Goal: Task Accomplishment & Management: Manage account settings

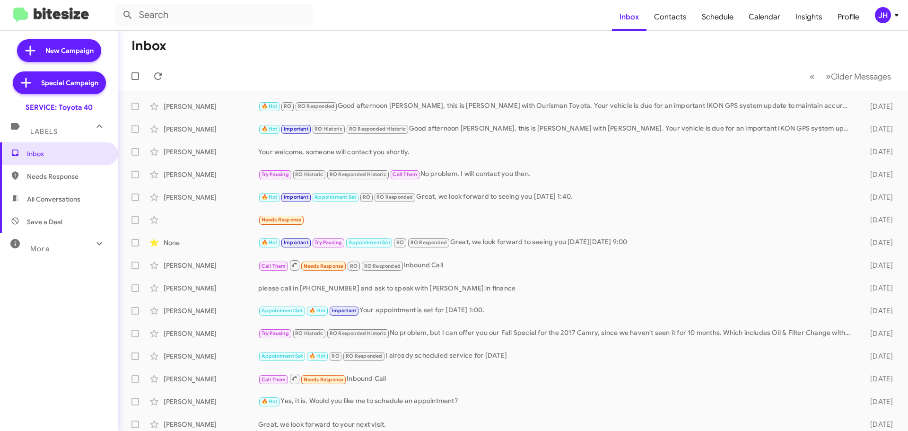
click at [888, 16] on div "JH" at bounding box center [883, 15] width 16 height 16
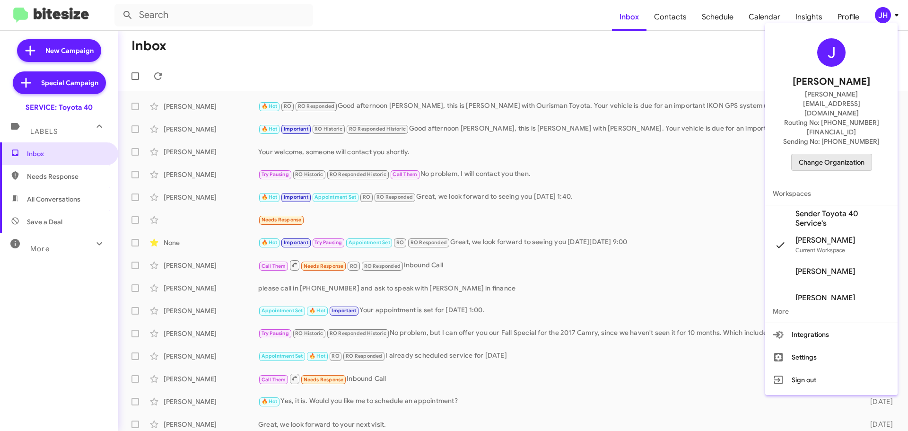
click at [843, 154] on span "Change Organization" at bounding box center [832, 162] width 66 height 16
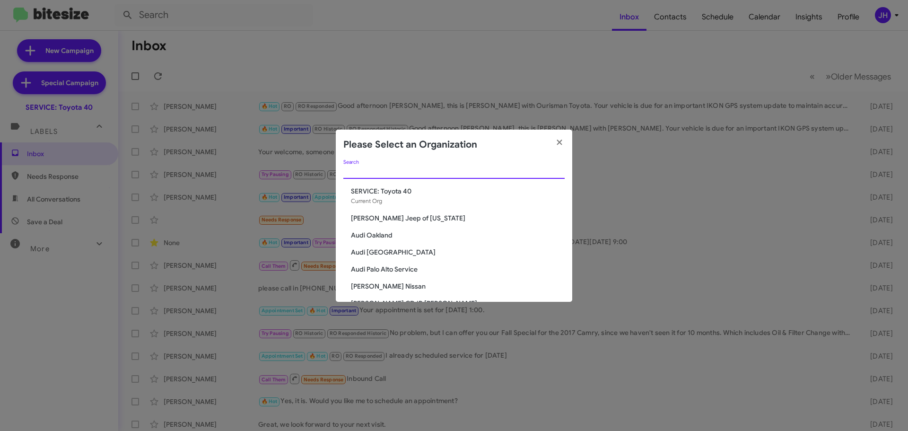
click at [361, 168] on input "Search" at bounding box center [453, 172] width 221 height 8
click at [411, 174] on input "Search" at bounding box center [453, 172] width 221 height 8
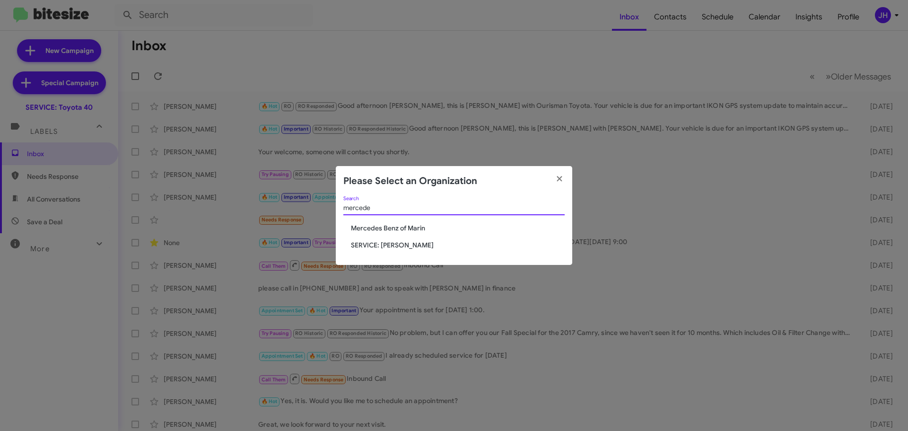
type input "mercede"
click at [390, 245] on span "SERVICE: Mercedes Marin" at bounding box center [458, 244] width 214 height 9
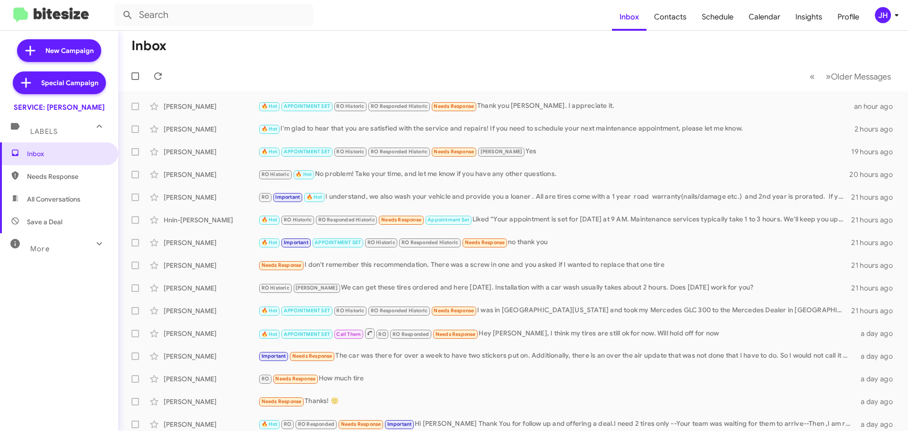
click at [881, 18] on div "JH" at bounding box center [883, 15] width 16 height 16
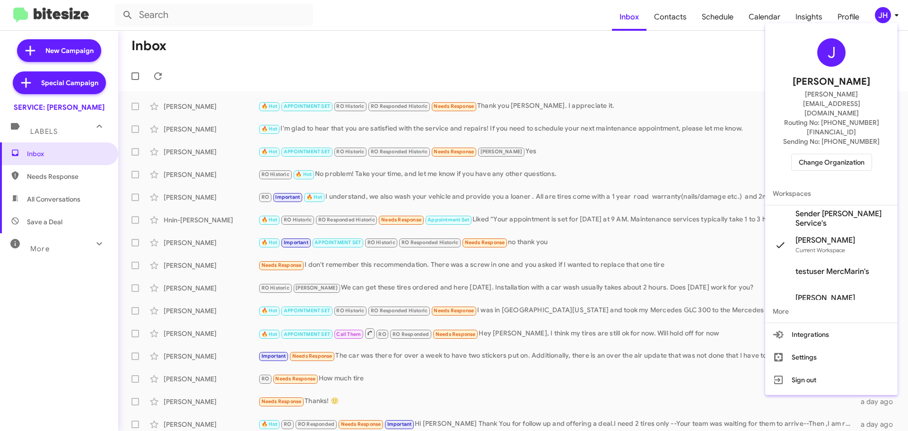
click at [830, 209] on span "Sender [PERSON_NAME] Service's" at bounding box center [843, 218] width 95 height 19
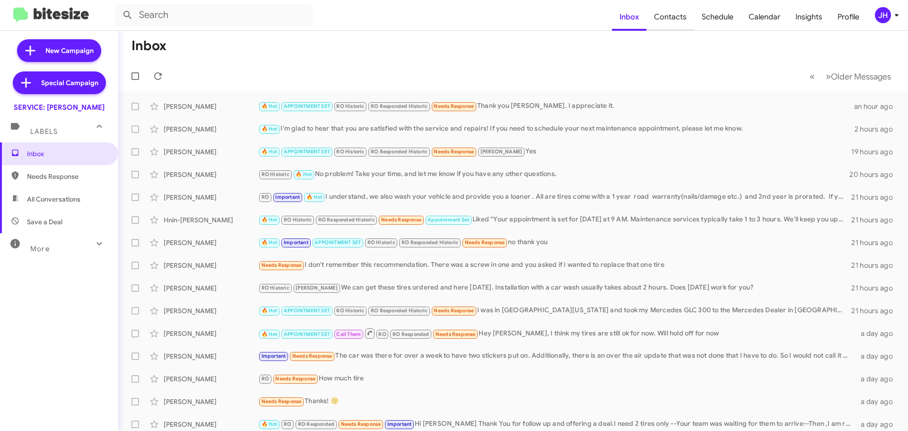
click at [689, 23] on span "Contacts" at bounding box center [671, 16] width 48 height 27
type input "in:groups"
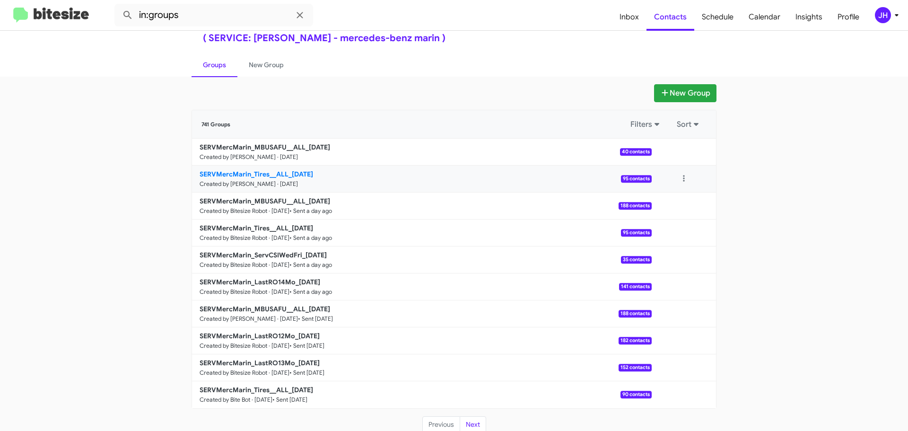
scroll to position [34, 0]
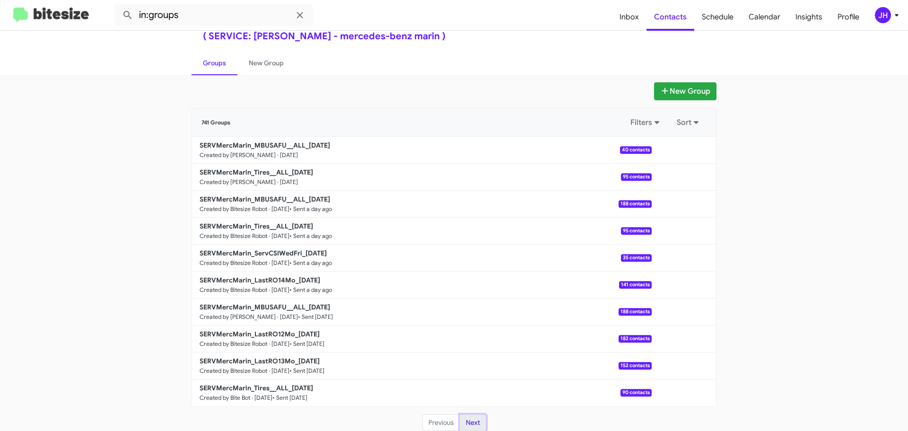
click at [469, 424] on button "Next" at bounding box center [473, 422] width 26 height 17
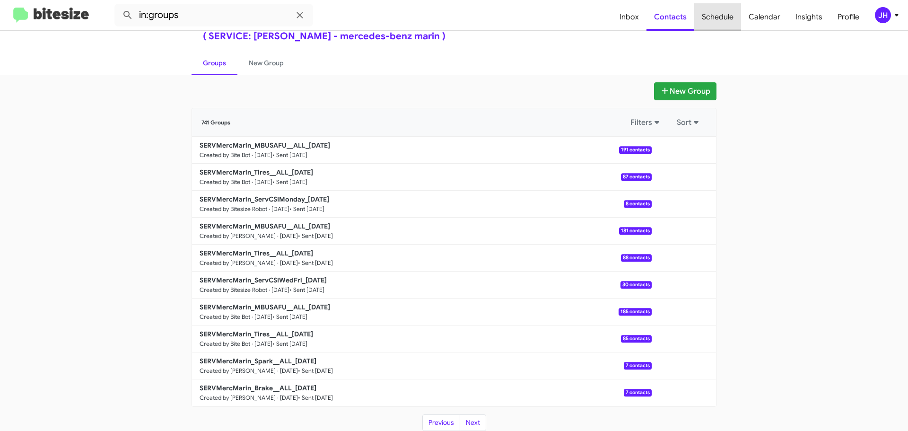
click at [737, 22] on span "Schedule" at bounding box center [718, 16] width 47 height 27
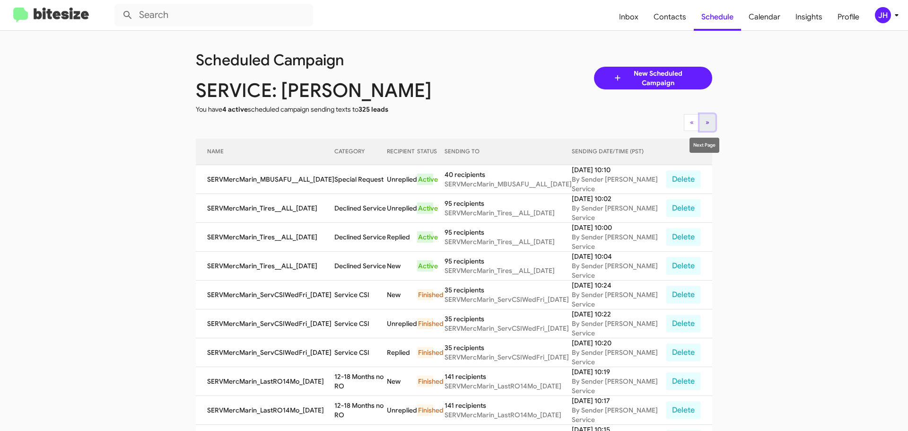
click at [702, 122] on button "» Next" at bounding box center [708, 122] width 16 height 17
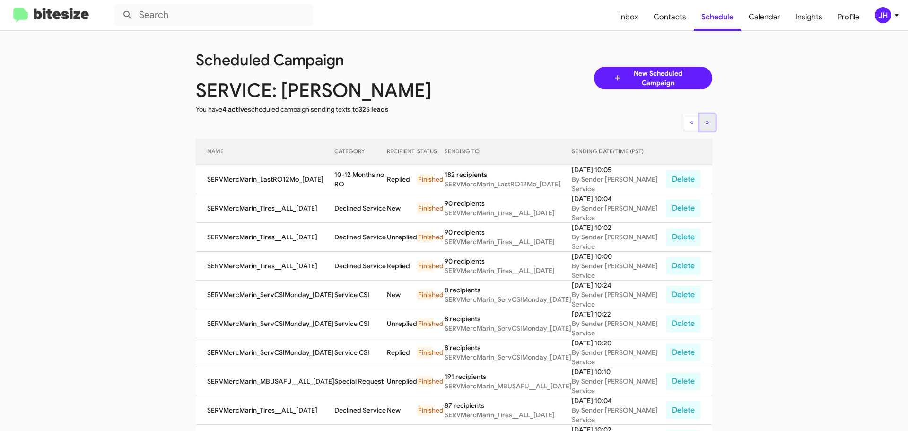
click at [702, 122] on button "» Next" at bounding box center [708, 122] width 16 height 17
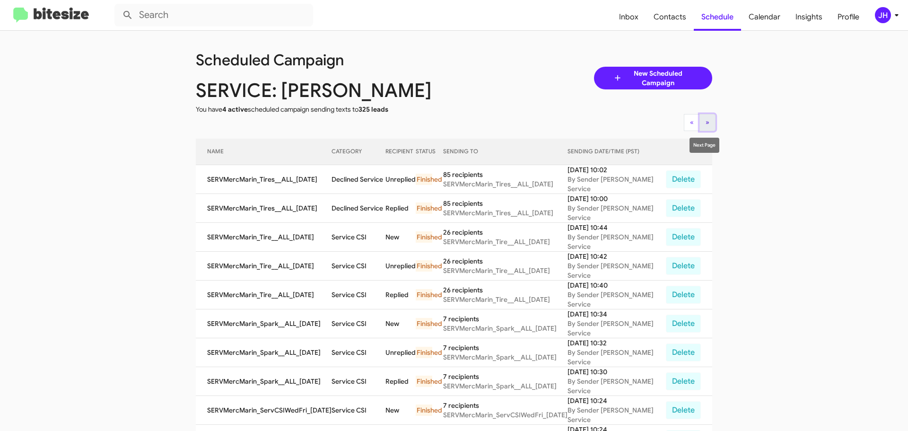
click at [706, 124] on span "»" at bounding box center [708, 122] width 4 height 9
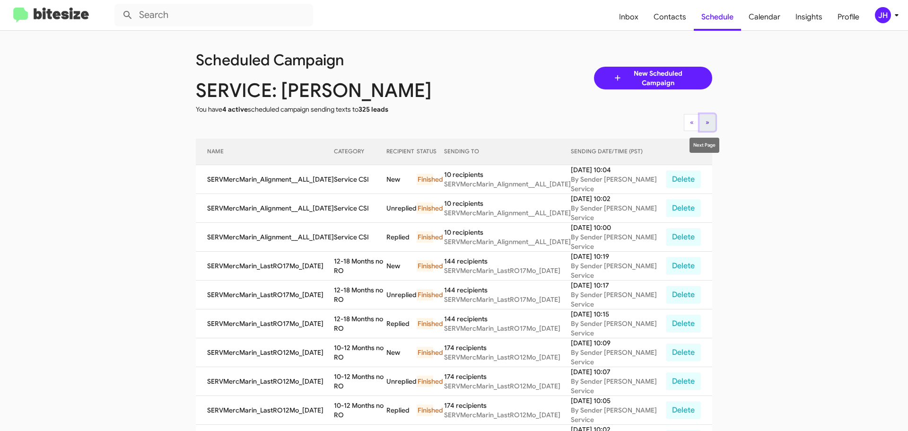
click at [708, 125] on button "» Next" at bounding box center [708, 122] width 16 height 17
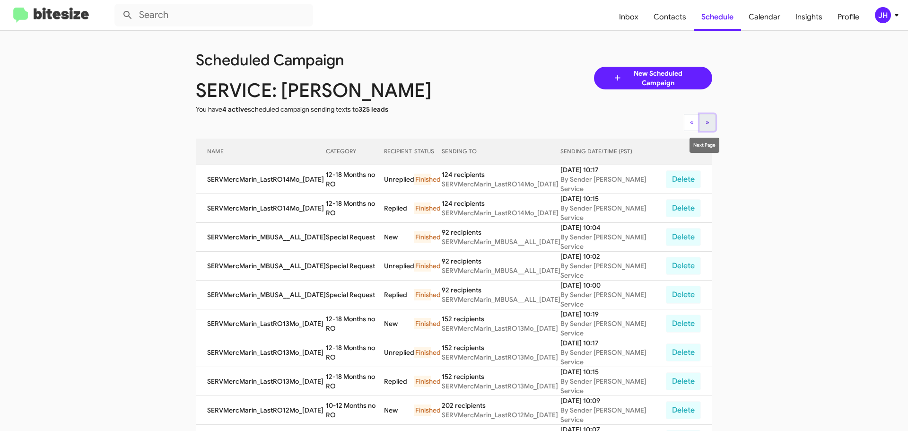
click at [700, 126] on button "» Next" at bounding box center [708, 122] width 16 height 17
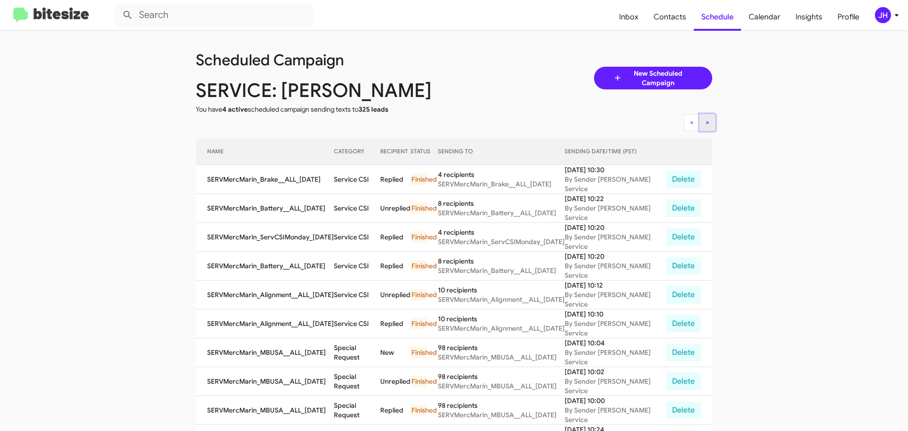
click at [706, 122] on span "»" at bounding box center [708, 122] width 4 height 9
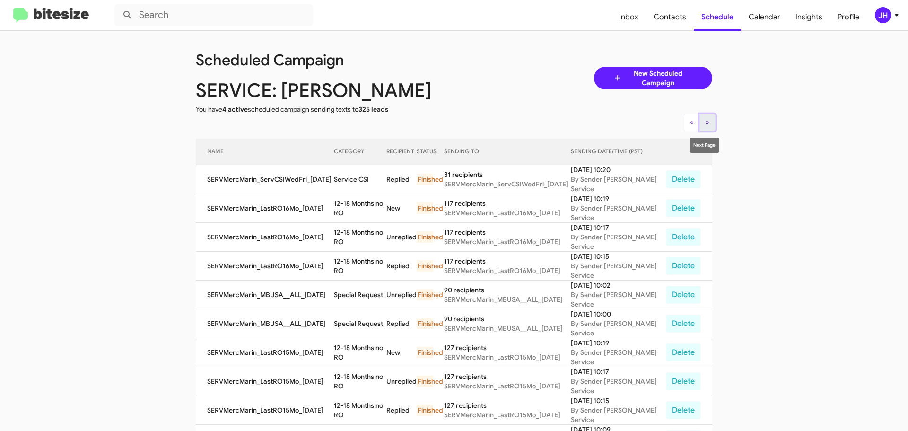
click at [708, 122] on button "» Next" at bounding box center [708, 122] width 16 height 17
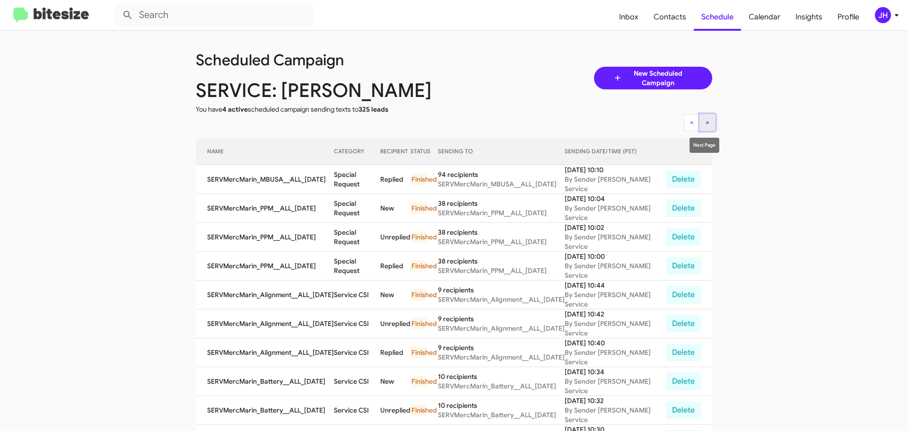
click at [706, 125] on span "»" at bounding box center [708, 122] width 4 height 9
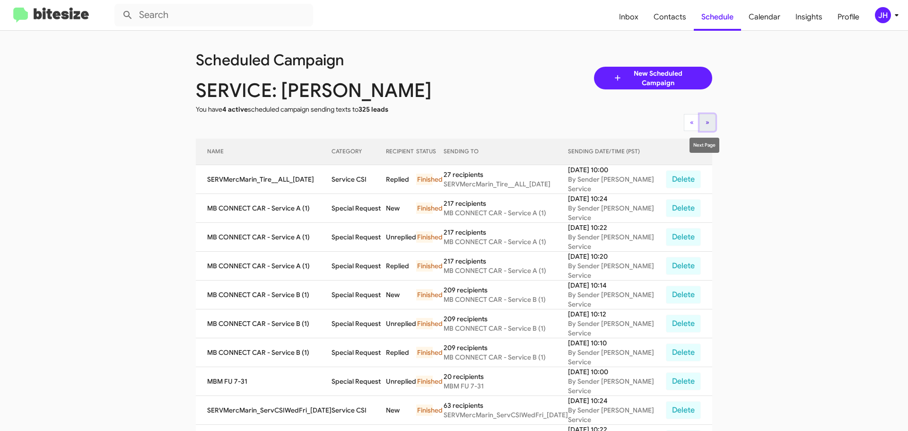
click at [700, 122] on button "» Next" at bounding box center [708, 122] width 16 height 17
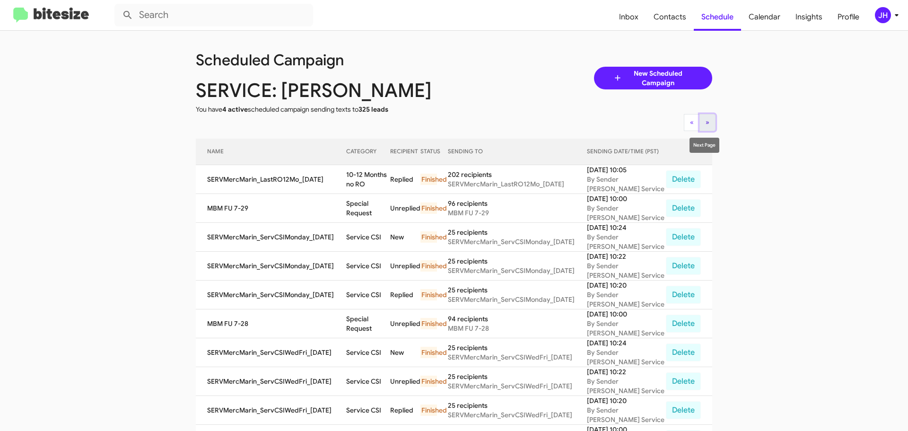
click at [710, 123] on button "» Next" at bounding box center [708, 122] width 16 height 17
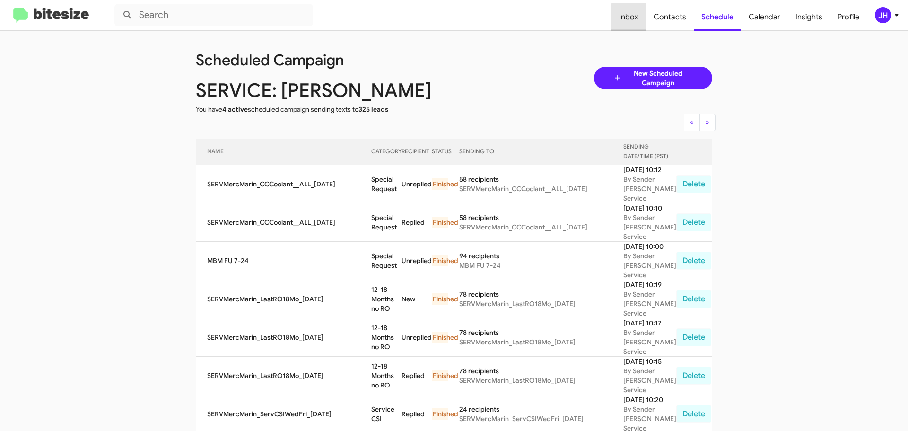
click at [638, 20] on span "Inbox" at bounding box center [629, 16] width 35 height 27
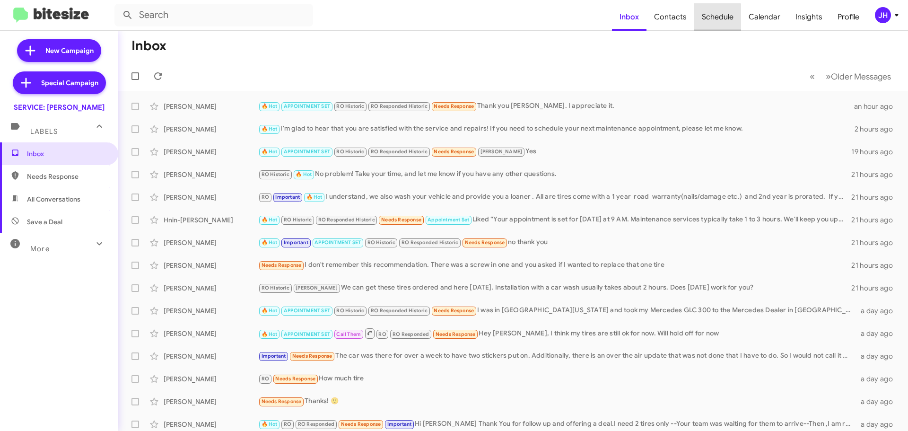
click at [717, 18] on span "Schedule" at bounding box center [718, 16] width 47 height 27
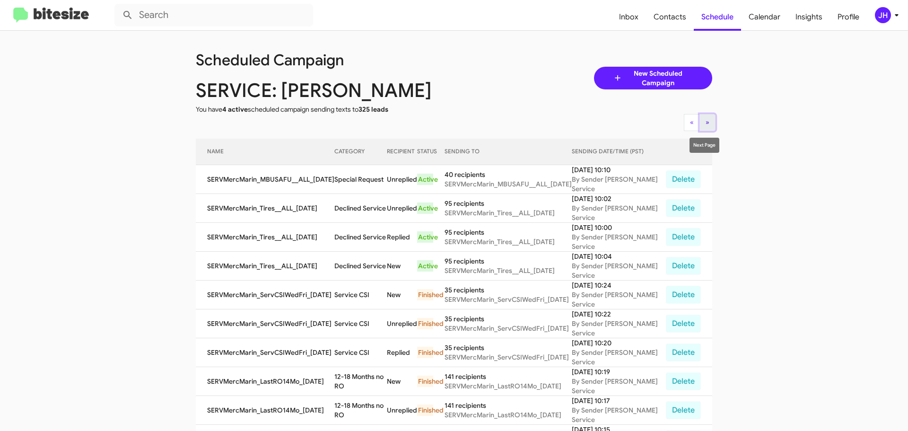
click at [701, 124] on button "» Next" at bounding box center [708, 122] width 16 height 17
click at [703, 128] on button "» Next" at bounding box center [708, 122] width 16 height 17
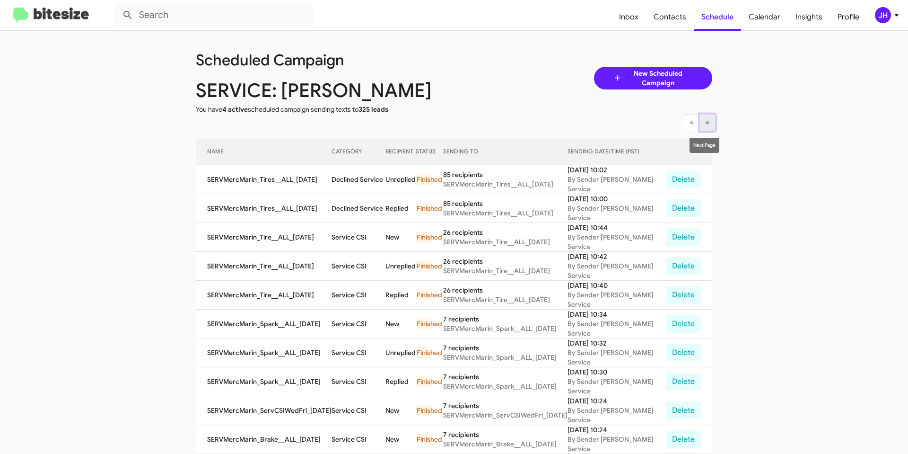
click at [710, 122] on button "» Next" at bounding box center [708, 122] width 16 height 17
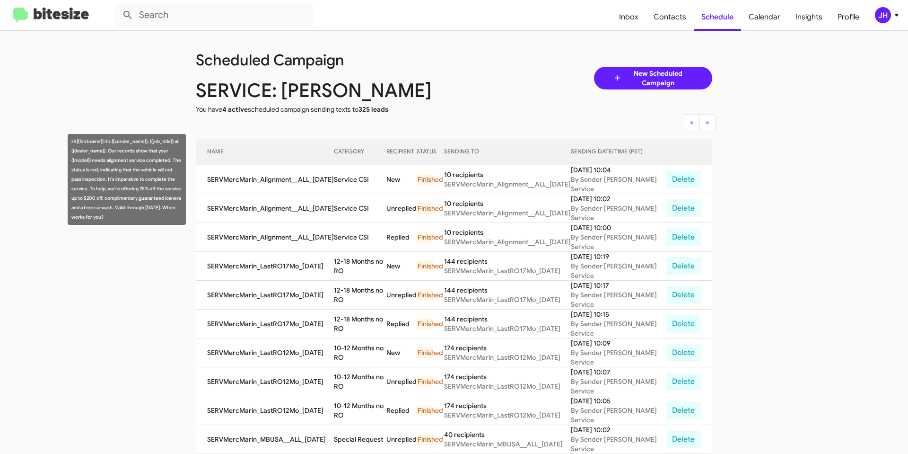
drag, startPoint x: 111, startPoint y: 215, endPoint x: 70, endPoint y: 141, distance: 84.5
click at [70, 141] on div "Hi {{firstname}} it's {{sender_name}}, {{job_title}} at {{dealer_name}}. Our re…" at bounding box center [127, 179] width 118 height 91
copy div "Hi {{firstname}} it's {{sender_name}}, {{job_title}} at {{dealer_name}}. Our re…"
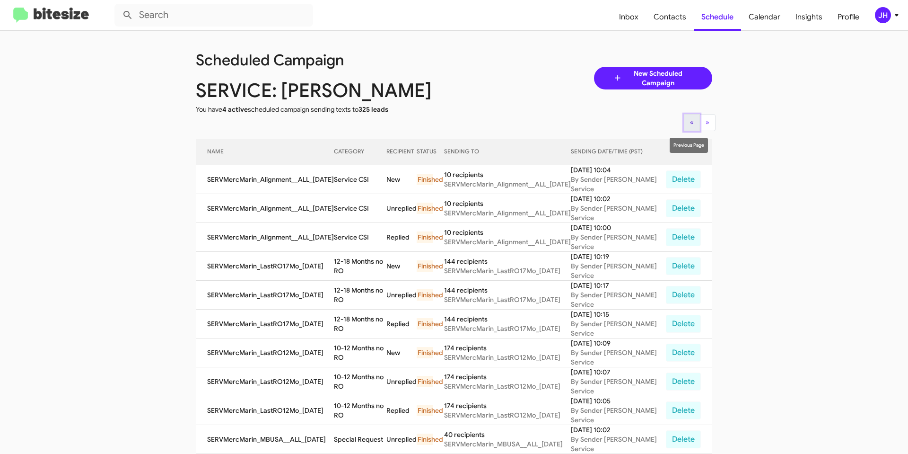
click at [690, 121] on span "«" at bounding box center [692, 122] width 4 height 9
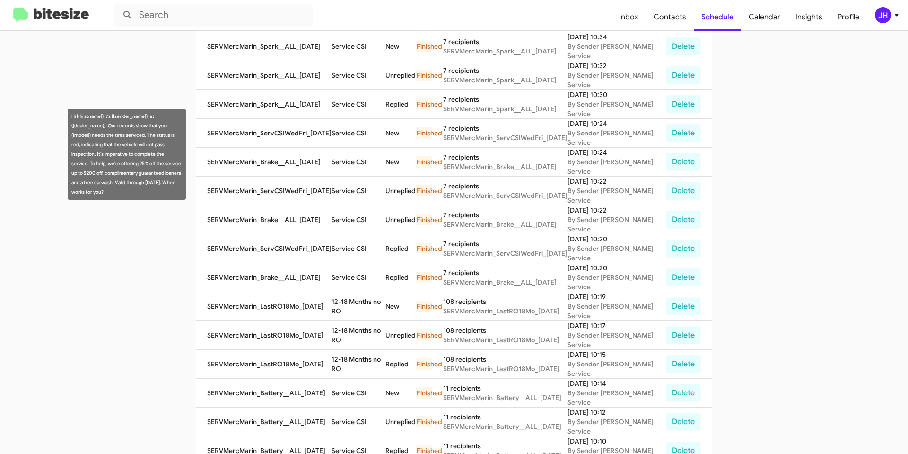
scroll to position [300, 0]
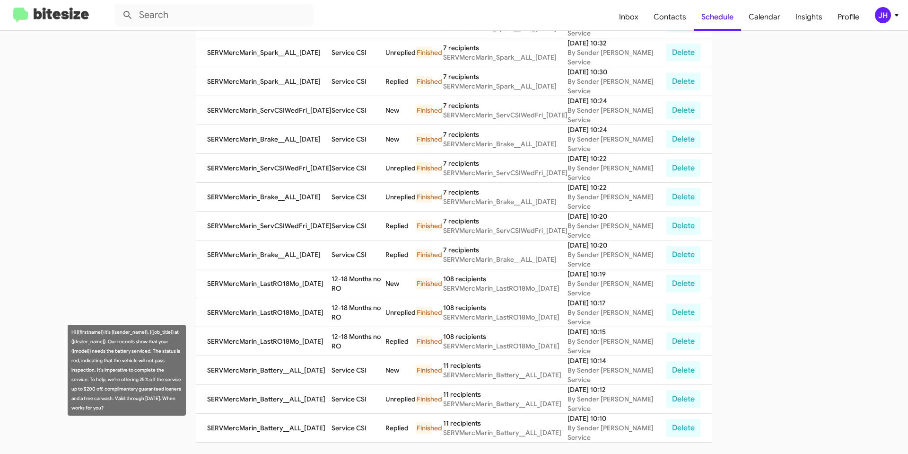
drag, startPoint x: 98, startPoint y: 407, endPoint x: 70, endPoint y: 334, distance: 78.8
click at [70, 334] on div "Hi {{firstname}} it's {{sender_name}}, {{job_title}} at {{dealer_name}}. Our re…" at bounding box center [127, 370] width 118 height 91
copy div "Hi {{firstname}} it's {{sender_name}}, {{job_title}} at {{dealer_name}}. Our re…"
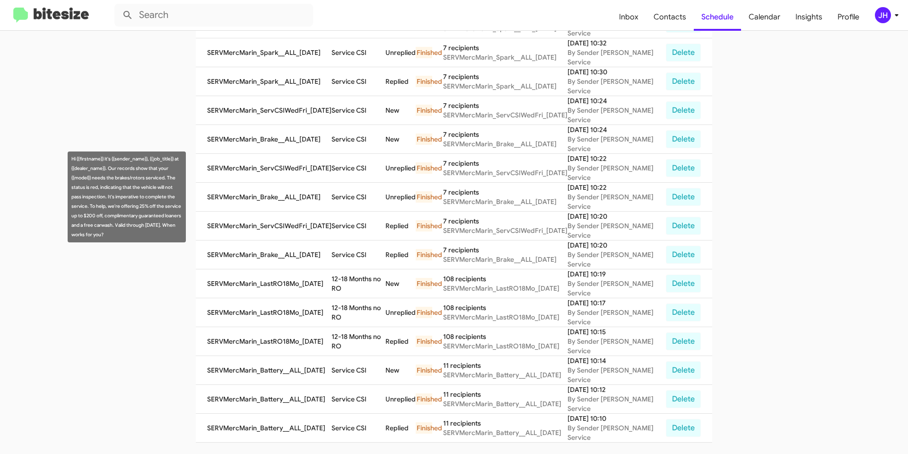
drag, startPoint x: 105, startPoint y: 234, endPoint x: 71, endPoint y: 161, distance: 79.8
click at [71, 161] on div "Hi {{firstname}} it's {{sender_name}}, {{job_title}} at {{dealer_name}}. Our re…" at bounding box center [127, 196] width 118 height 91
copy div "Hi {{firstname}} it's {{sender_name}}, {{job_title}} at {{dealer_name}}. Our re…"
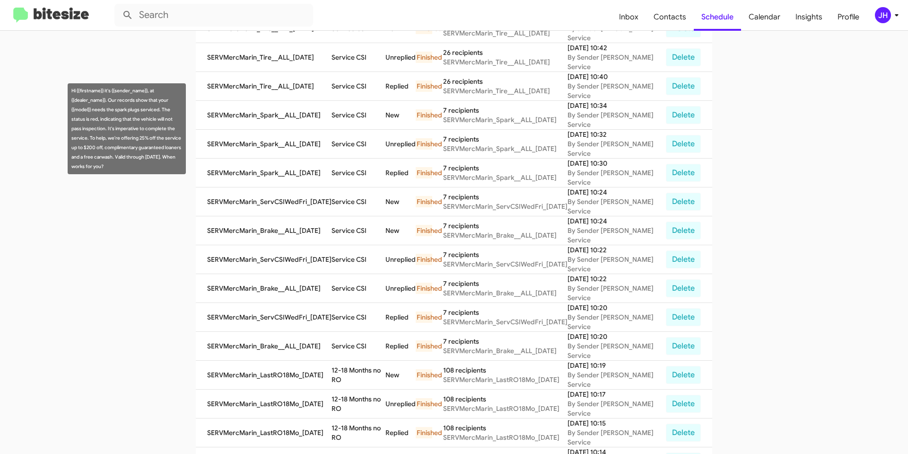
scroll to position [205, 0]
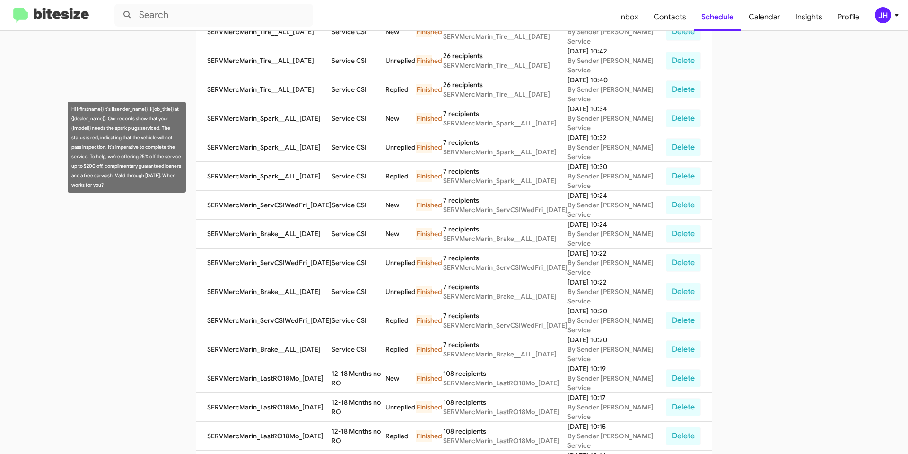
drag, startPoint x: 117, startPoint y: 181, endPoint x: 73, endPoint y: 111, distance: 83.1
click at [73, 111] on div "Hi {{firstname}} it's {{sender_name}}, {{job_title}} at {{dealer_name}}. Our re…" at bounding box center [127, 147] width 118 height 91
copy div "Hi {{firstname}} it's {{sender_name}}, {{job_title}} at {{dealer_name}}. Our re…"
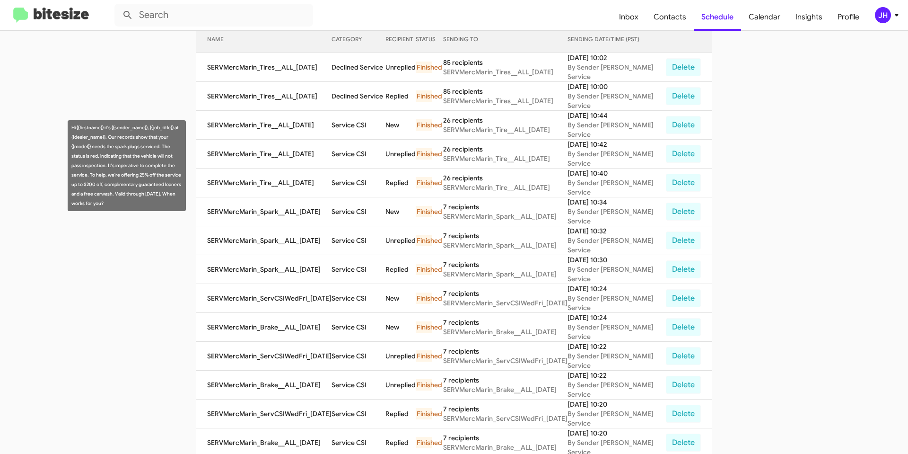
scroll to position [111, 0]
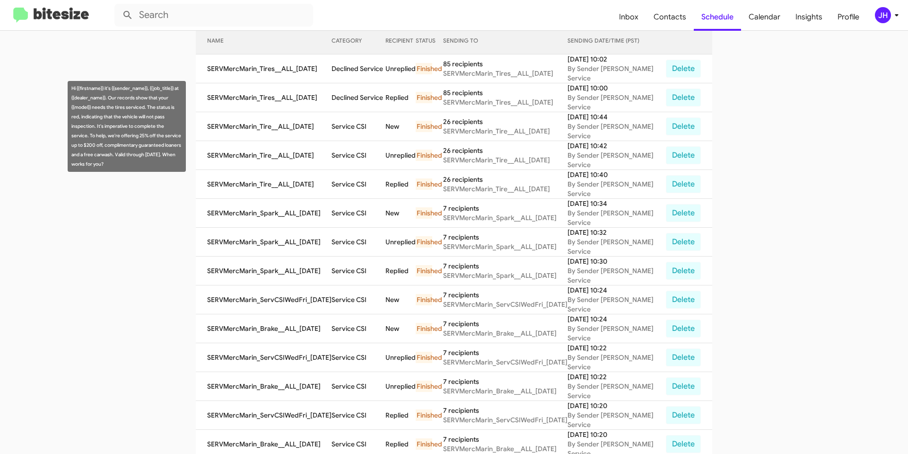
drag, startPoint x: 96, startPoint y: 161, endPoint x: 71, endPoint y: 84, distance: 81.1
click at [71, 84] on div "Hi {{firstname}} it's {{sender_name}}, {{job_title}} at {{dealer_name}}. Our re…" at bounding box center [127, 126] width 118 height 91
copy div "Hi {{firstname}} it's {{sender_name}}, {{job_title}} at {{dealer_name}}. Our re…"
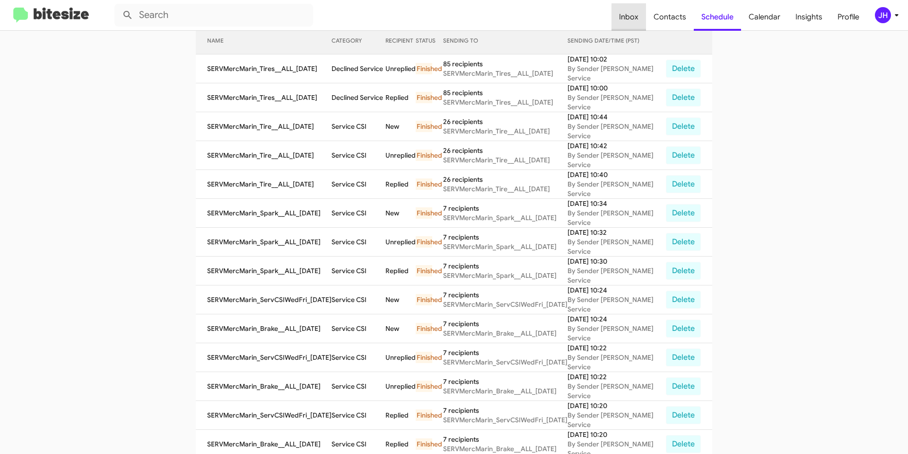
click at [633, 15] on span "Inbox" at bounding box center [629, 16] width 35 height 27
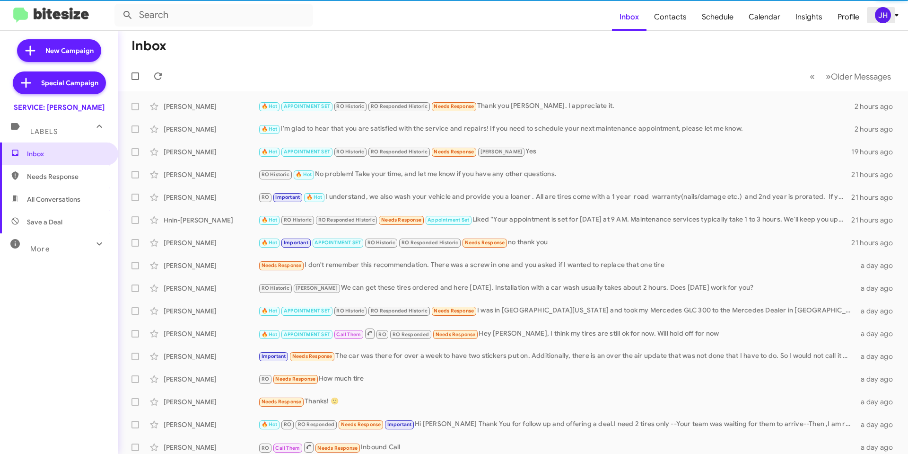
click at [889, 17] on div "JH" at bounding box center [883, 15] width 16 height 16
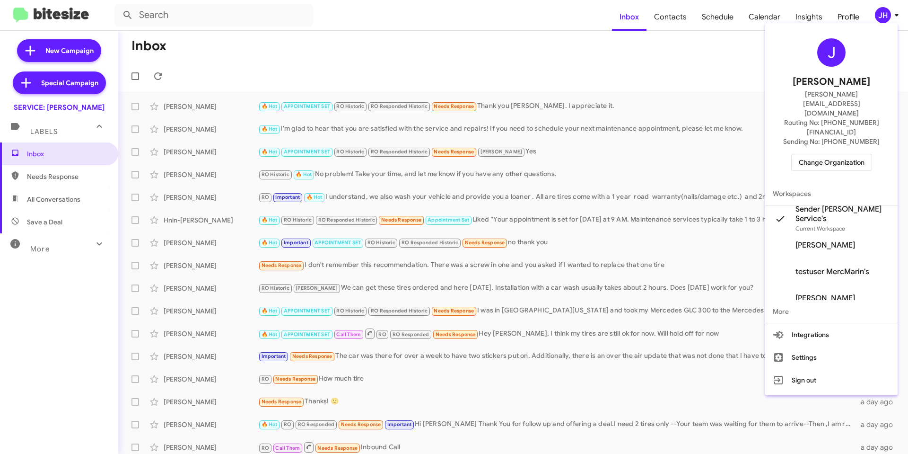
click at [832, 154] on span "Change Organization" at bounding box center [832, 162] width 66 height 16
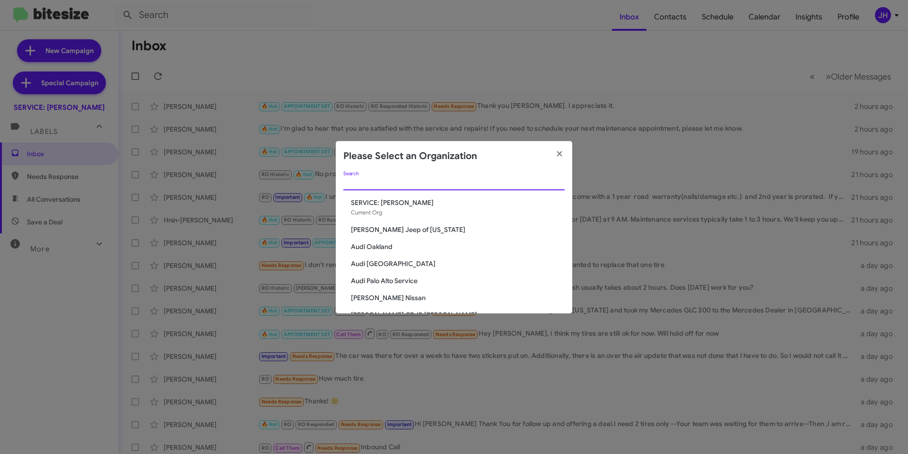
click at [413, 181] on input "Search" at bounding box center [453, 183] width 221 height 8
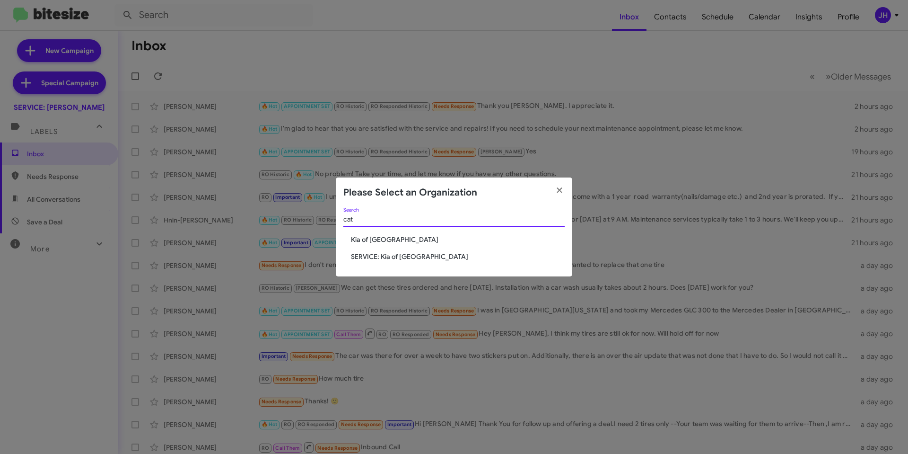
type input "cat"
click at [385, 240] on span "Kia of Catonsville" at bounding box center [458, 239] width 214 height 9
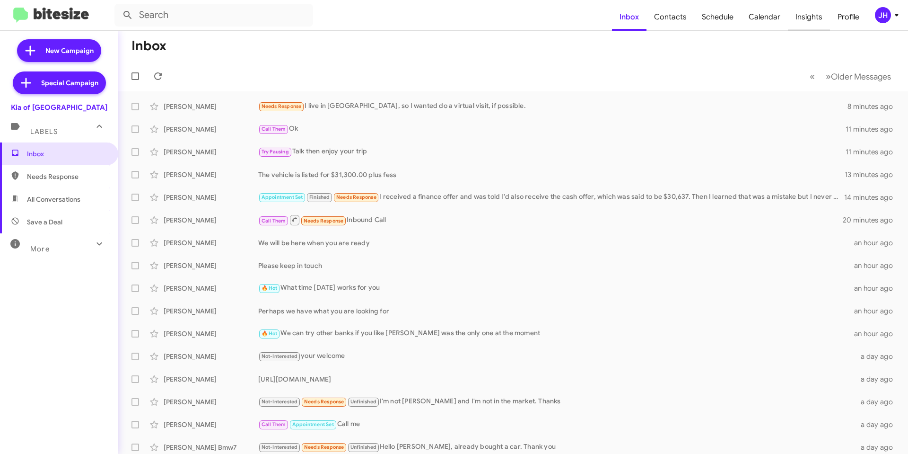
click at [815, 12] on span "Insights" at bounding box center [809, 16] width 42 height 27
